Goal: Task Accomplishment & Management: Manage account settings

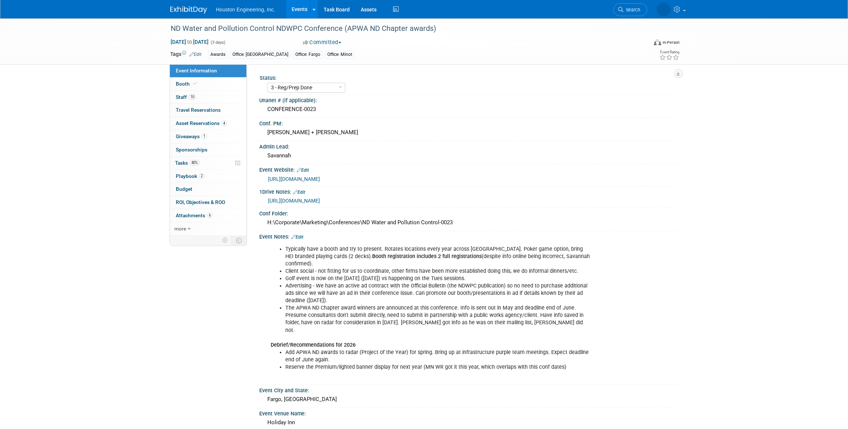
select select "3 - Reg/Prep Done"
select select "Yes"
select select "Mun. Infrastructure"
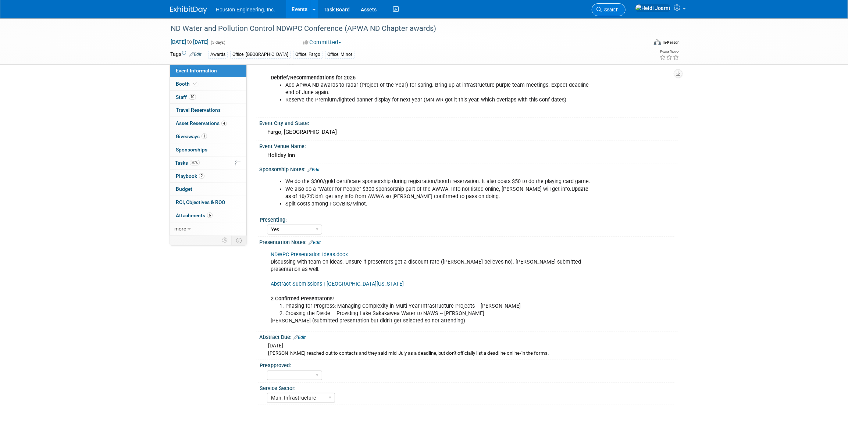
click at [618, 10] on span "Search" at bounding box center [609, 10] width 17 height 6
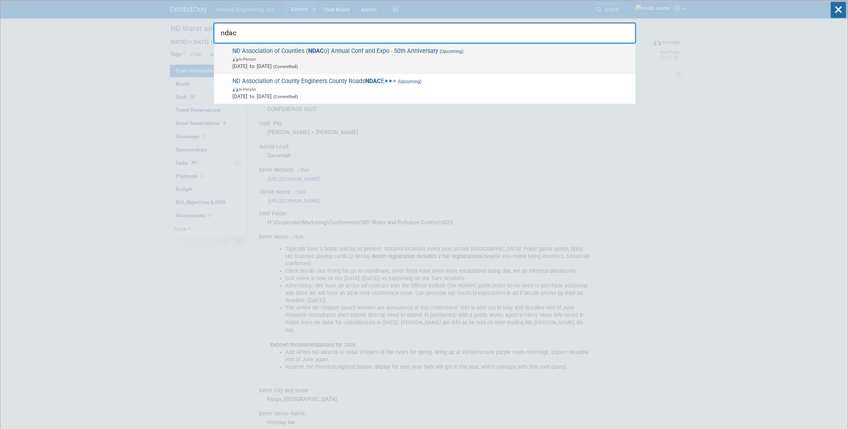
type input "ndac"
click at [399, 63] on span "Oct 27, 2025 to Oct 27, 2025 (Committed)" at bounding box center [432, 65] width 399 height 7
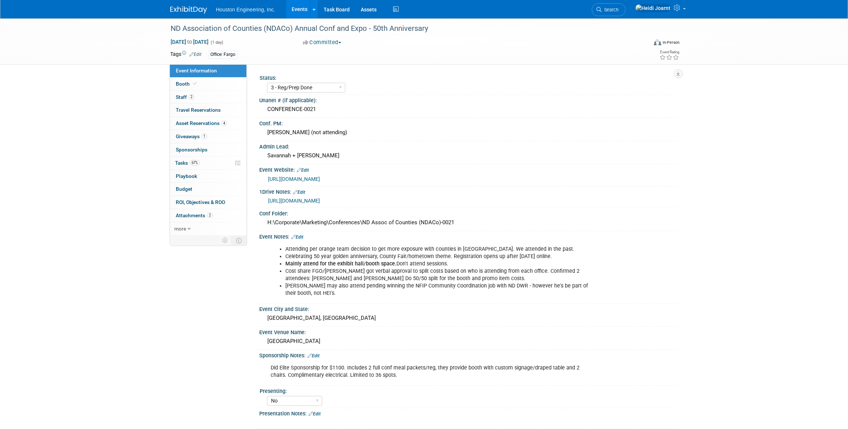
select select "3 - Reg/Prep Done"
select select "No"
select select "Transportation"
click at [203, 94] on link "2 Staff 2" at bounding box center [208, 97] width 76 height 13
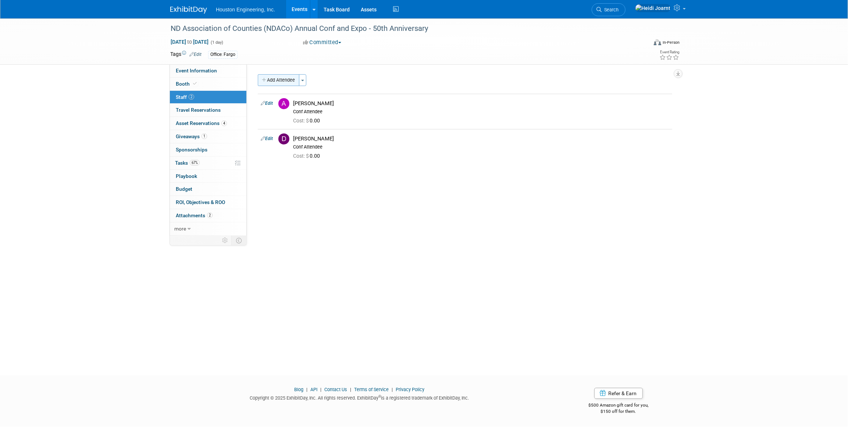
click at [285, 80] on button "Add Attendee" at bounding box center [279, 80] width 42 height 12
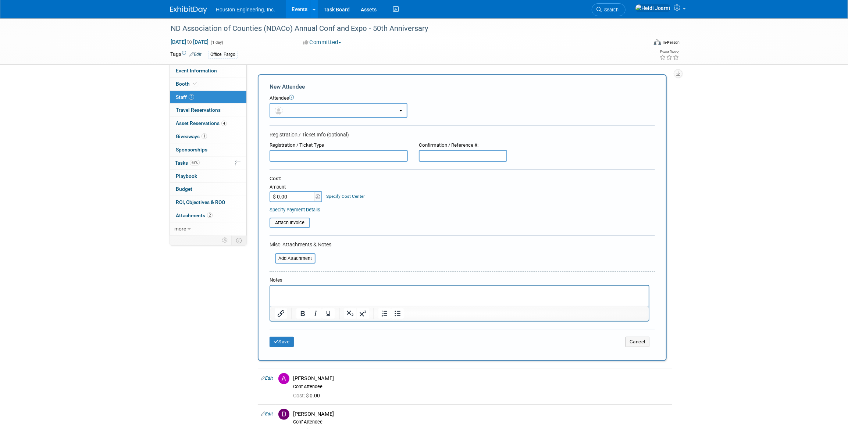
click at [306, 113] on button "button" at bounding box center [338, 110] width 138 height 15
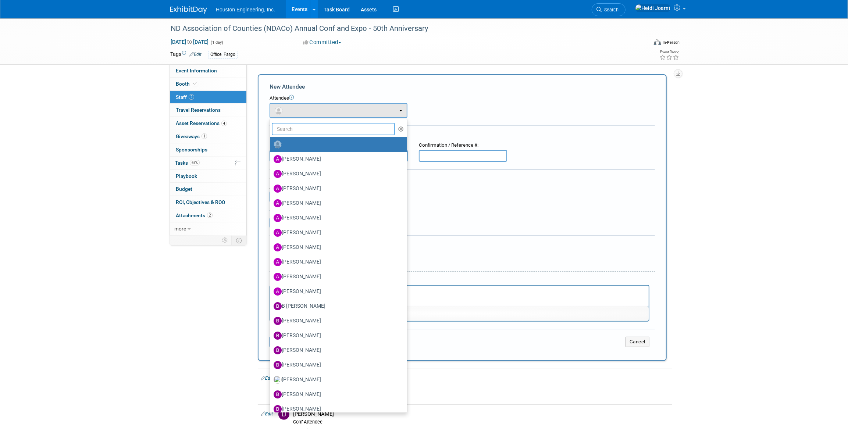
click at [304, 132] on input "text" at bounding box center [333, 129] width 123 height 12
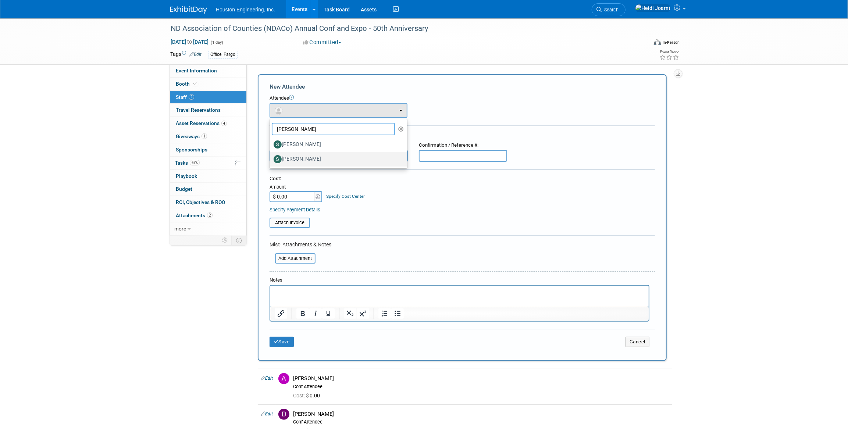
type input "[PERSON_NAME]"
click at [323, 158] on label "[PERSON_NAME]" at bounding box center [336, 159] width 126 height 12
click at [271, 158] on input "[PERSON_NAME]" at bounding box center [268, 158] width 5 height 5
select select "d0e1b792-2fbd-4c00-8fee-25f1b3e3cbbd"
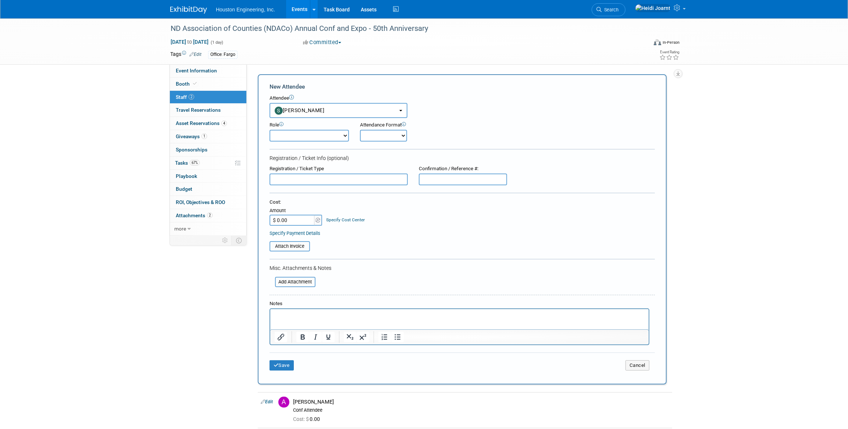
click at [310, 135] on select "Conf Attendee Conf PM Demonstrator Host Planner Presenter Sales Representative" at bounding box center [308, 136] width 79 height 12
select select "200"
click at [269, 130] on select "Conf Attendee Conf PM Demonstrator Host Planner Presenter Sales Representative" at bounding box center [308, 136] width 79 height 12
click at [318, 315] on p "Rich Text Area. Press ALT-0 for help." at bounding box center [459, 315] width 370 height 7
click at [283, 366] on button "Save" at bounding box center [281, 365] width 24 height 10
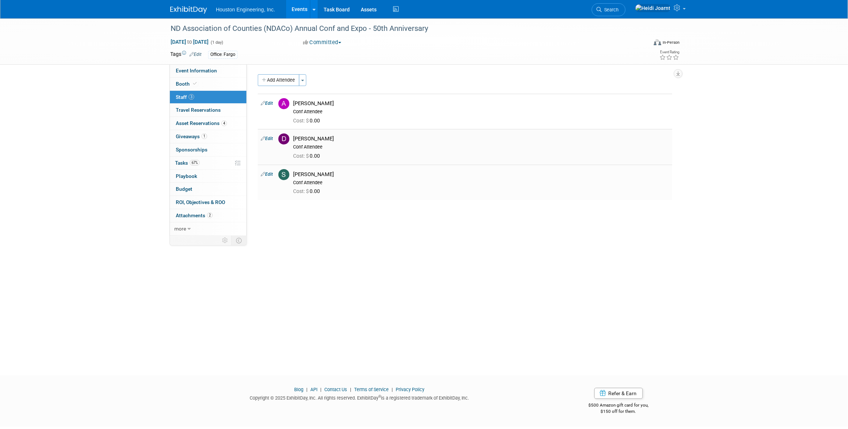
click at [272, 139] on link "Edit" at bounding box center [267, 138] width 12 height 5
select select "4a063760-1204-4997-913a-e339329e385b"
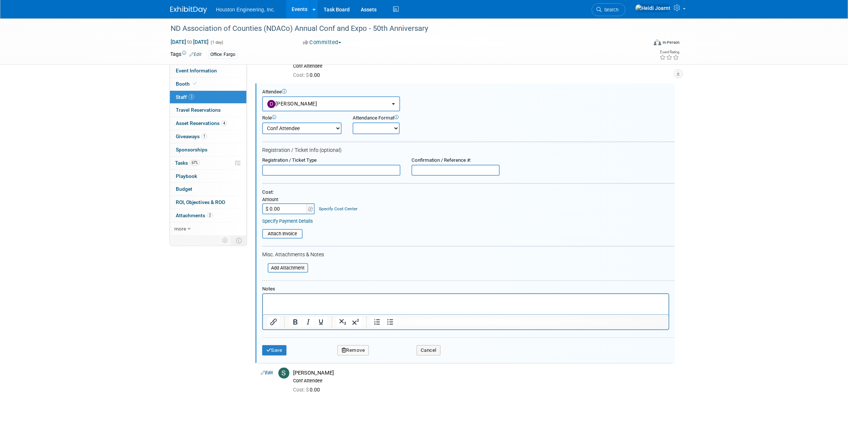
click at [342, 345] on button "Remove" at bounding box center [353, 350] width 32 height 10
click at [397, 356] on link "Yes" at bounding box center [392, 355] width 21 height 12
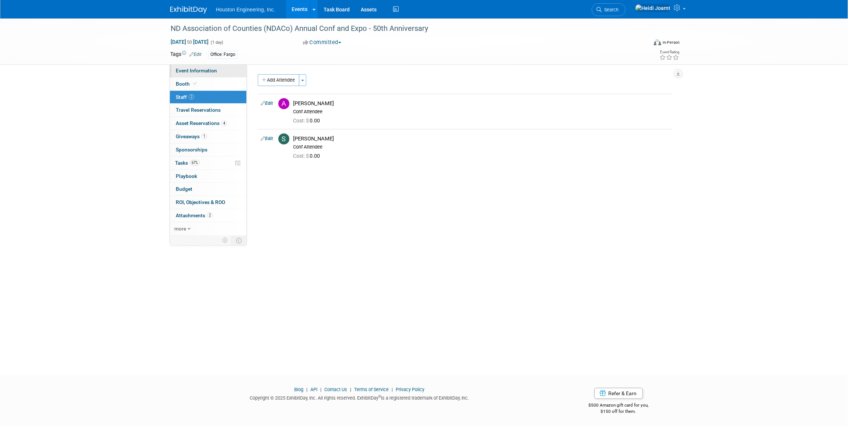
click at [218, 69] on link "Event Information" at bounding box center [208, 70] width 76 height 13
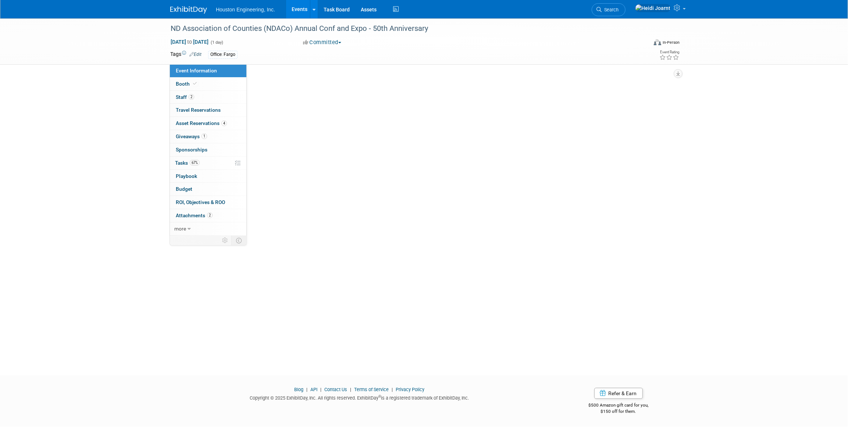
select select "3 - Reg/Prep Done"
select select "No"
select select "Transportation"
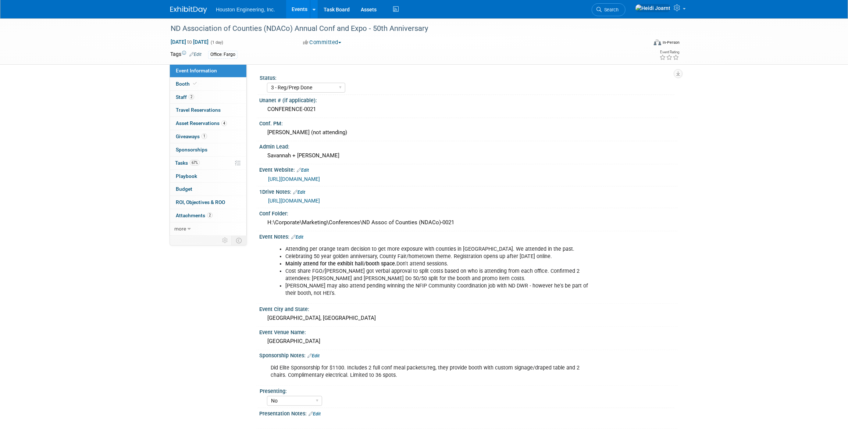
click at [301, 237] on link "Edit" at bounding box center [297, 237] width 12 height 5
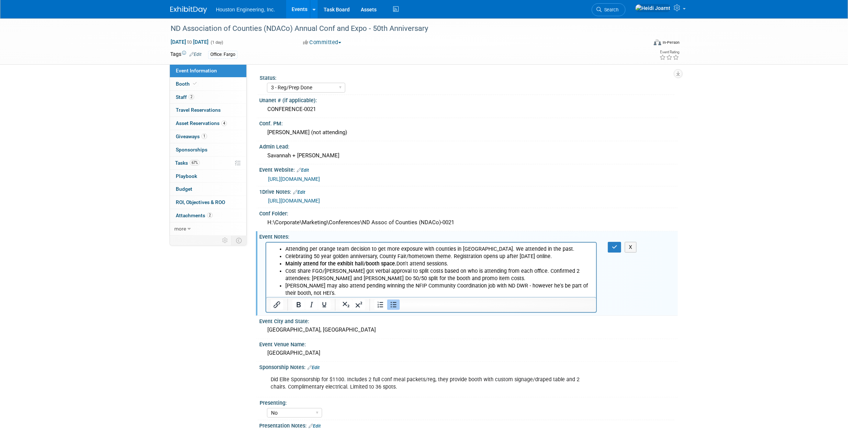
click at [467, 276] on li "Cost share FGO/[PERSON_NAME] got verbal approval to split costs based on who is…" at bounding box center [438, 274] width 307 height 15
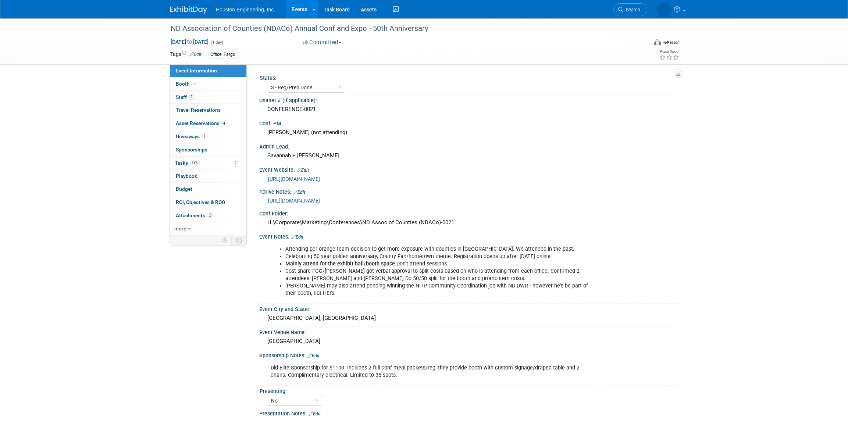
select select "3 - Reg/Prep Done"
select select "No"
select select "Transportation"
click at [299, 235] on link "Edit" at bounding box center [297, 237] width 12 height 5
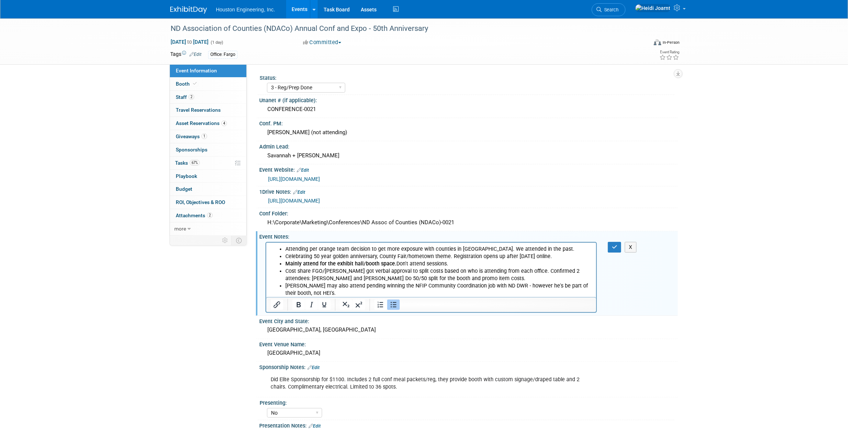
click at [473, 279] on li "Cost share FGO/[PERSON_NAME] got verbal approval to split costs based on who is…" at bounding box center [438, 274] width 307 height 15
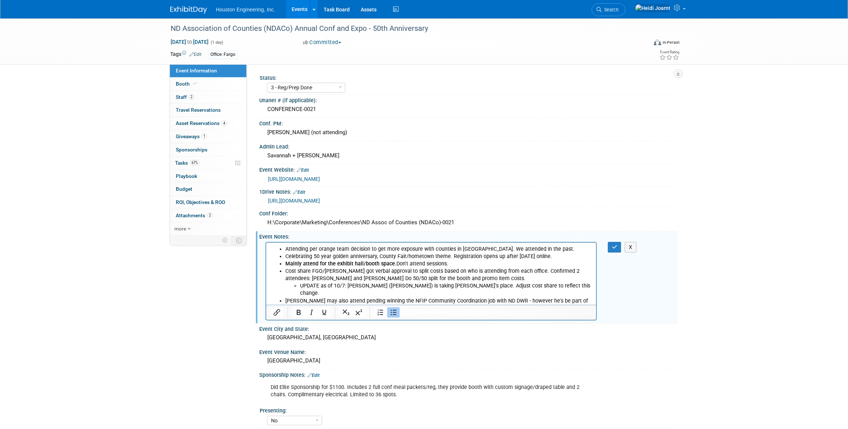
click at [469, 278] on li "Cost share FGO/GF - Jeff got verbal approval to split costs based on who is att…" at bounding box center [438, 281] width 307 height 29
click at [608, 248] on button "button" at bounding box center [615, 247] width 14 height 11
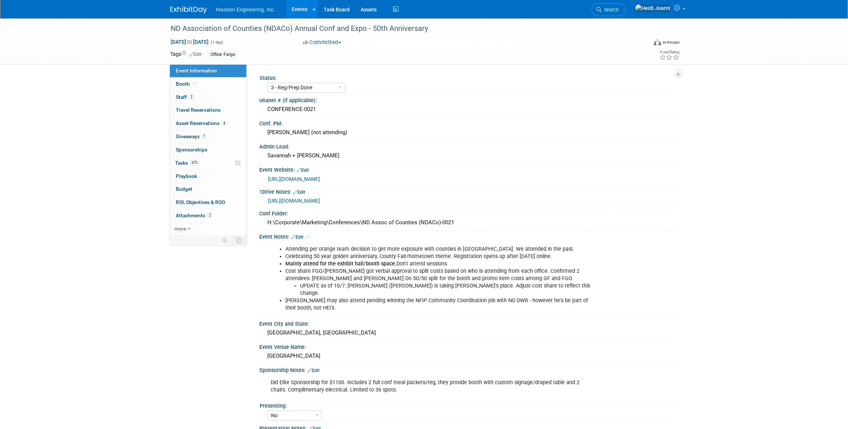
click at [615, 248] on div "Attending per orange team decision to get more exposure with counties in ND. We…" at bounding box center [468, 278] width 418 height 76
